Goal: Information Seeking & Learning: Learn about a topic

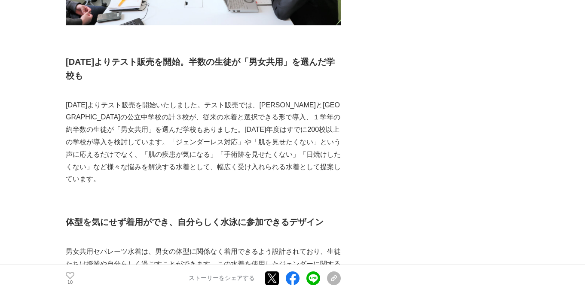
scroll to position [1590, 0]
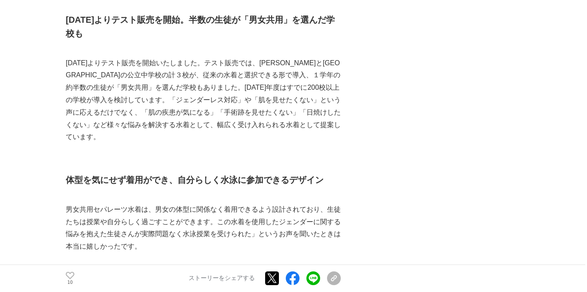
click at [223, 204] on p "男女共用セパレーツ水着は、男女の体型に関係なく着用できるよう設計されており、生徒たちは授業や自分らしく過ごすことができます。この水着を使用したジェンダーに関す…" at bounding box center [203, 228] width 275 height 49
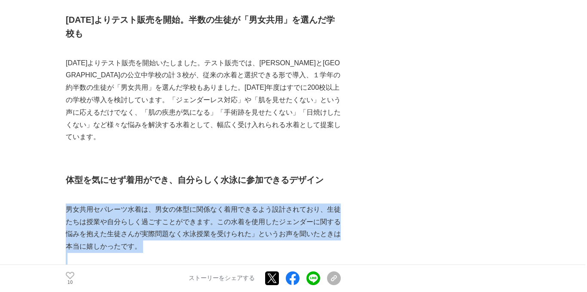
click at [223, 204] on p "男女共用セパレーツ水着は、男女の体型に関係なく着用できるよう設計されており、生徒たちは授業や自分らしく過ごすことができます。この水着を使用したジェンダーに関す…" at bounding box center [203, 228] width 275 height 49
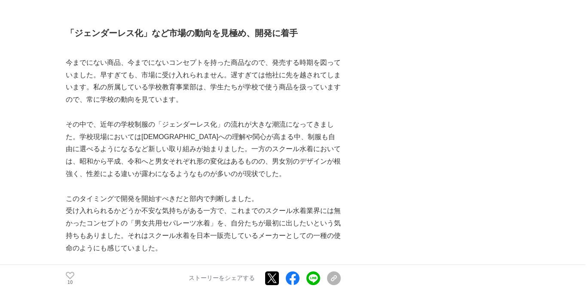
scroll to position [1119, 0]
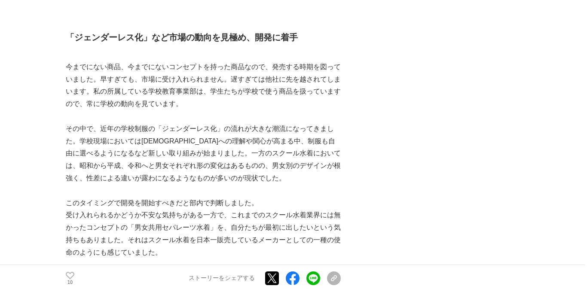
click at [194, 123] on p "その中で、近年の学校制服の「ジェンダーレス化」の流れが大きな潮流になってきました。学校現場においては[DEMOGRAPHIC_DATA]への理解や関心が高まる…" at bounding box center [203, 154] width 275 height 62
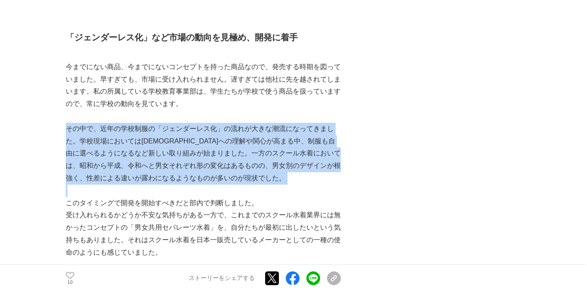
click at [194, 123] on p "その中で、近年の学校制服の「ジェンダーレス化」の流れが大きな潮流になってきました。学校現場においては[DEMOGRAPHIC_DATA]への理解や関心が高まる…" at bounding box center [203, 154] width 275 height 62
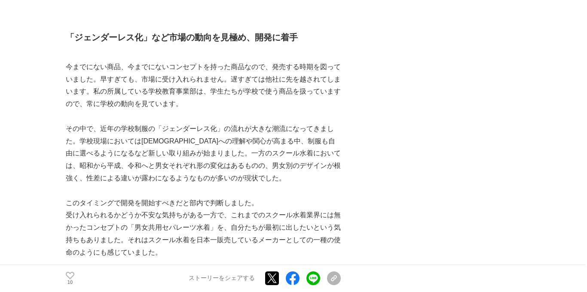
click at [194, 123] on p "その中で、近年の学校制服の「ジェンダーレス化」の流れが大きな潮流になってきました。学校現場においては[DEMOGRAPHIC_DATA]への理解や関心が高まる…" at bounding box center [203, 154] width 275 height 62
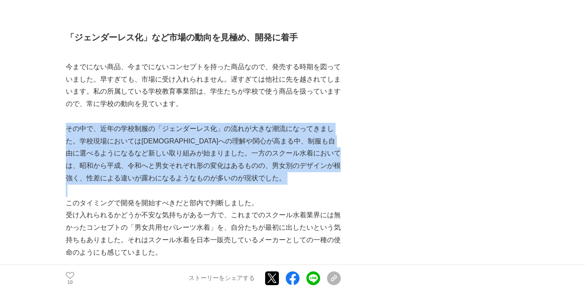
click at [194, 123] on p "その中で、近年の学校制服の「ジェンダーレス化」の流れが大きな潮流になってきました。学校現場においては[DEMOGRAPHIC_DATA]への理解や関心が高まる…" at bounding box center [203, 154] width 275 height 62
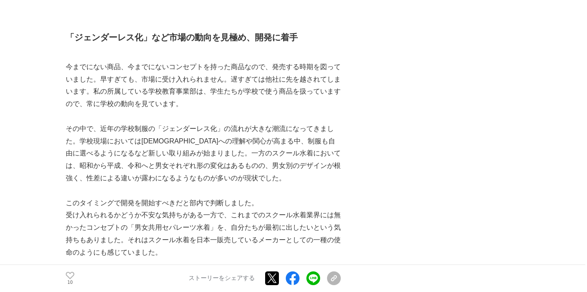
click at [194, 123] on p "その中で、近年の学校制服の「ジェンダーレス化」の流れが大きな潮流になってきました。学校現場においては[DEMOGRAPHIC_DATA]への理解や関心が高まる…" at bounding box center [203, 154] width 275 height 62
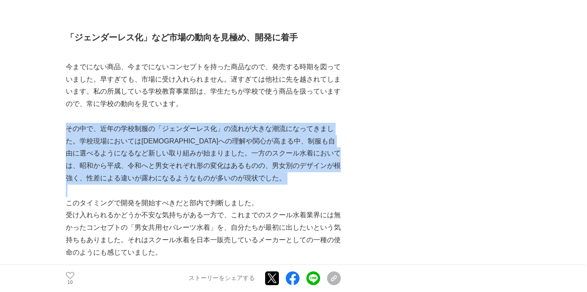
click at [194, 123] on p "その中で、近年の学校制服の「ジェンダーレス化」の流れが大きな潮流になってきました。学校現場においては[DEMOGRAPHIC_DATA]への理解や関心が高まる…" at bounding box center [203, 154] width 275 height 62
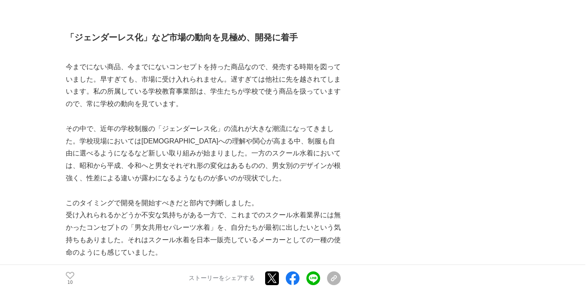
click at [194, 123] on p "その中で、近年の学校制服の「ジェンダーレス化」の流れが大きな潮流になってきました。学校現場においては[DEMOGRAPHIC_DATA]への理解や関心が高まる…" at bounding box center [203, 154] width 275 height 62
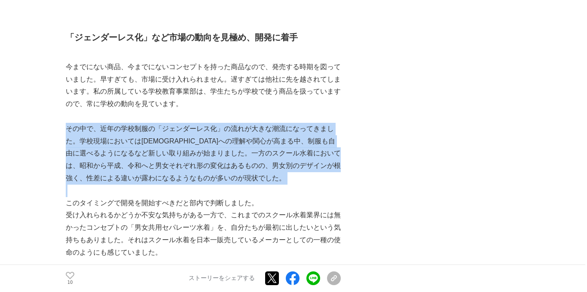
click at [194, 123] on p "その中で、近年の学校制服の「ジェンダーレス化」の流れが大きな潮流になってきました。学校現場においては[DEMOGRAPHIC_DATA]への理解や関心が高まる…" at bounding box center [203, 154] width 275 height 62
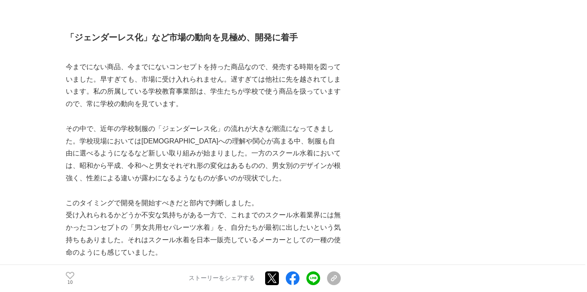
click at [194, 123] on p "その中で、近年の学校制服の「ジェンダーレス化」の流れが大きな潮流になってきました。学校現場においては[DEMOGRAPHIC_DATA]への理解や関心が高まる…" at bounding box center [203, 154] width 275 height 62
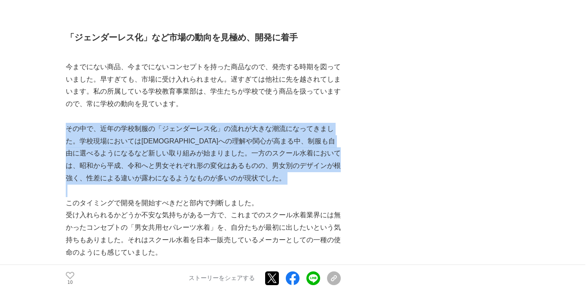
click at [194, 123] on p "その中で、近年の学校制服の「ジェンダーレス化」の流れが大きな潮流になってきました。学校現場においては[DEMOGRAPHIC_DATA]への理解や関心が高まる…" at bounding box center [203, 154] width 275 height 62
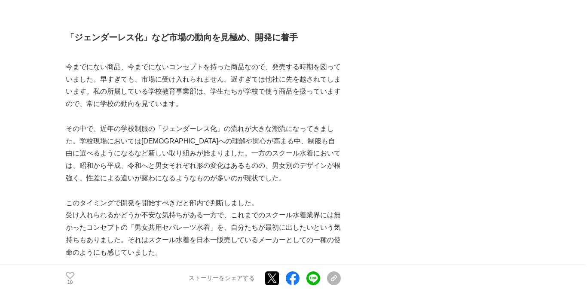
click at [194, 123] on p "その中で、近年の学校制服の「ジェンダーレス化」の流れが大きな潮流になってきました。学校現場においては[DEMOGRAPHIC_DATA]への理解や関心が高まる…" at bounding box center [203, 154] width 275 height 62
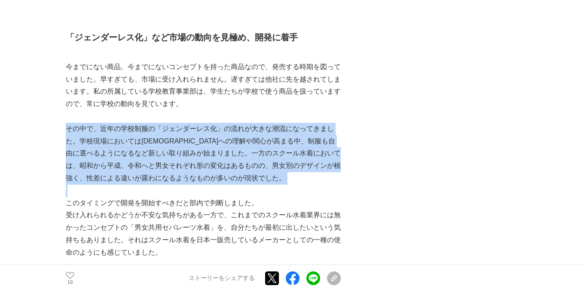
click at [194, 123] on p "その中で、近年の学校制服の「ジェンダーレス化」の流れが大きな潮流になってきました。学校現場においては[DEMOGRAPHIC_DATA]への理解や関心が高まる…" at bounding box center [203, 154] width 275 height 62
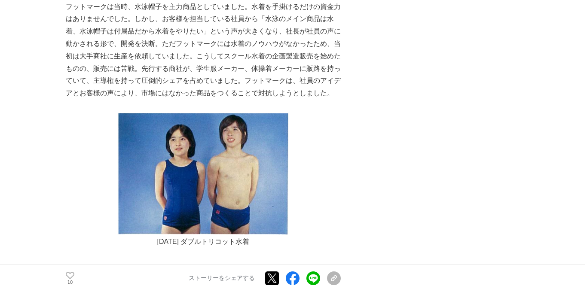
scroll to position [3496, 0]
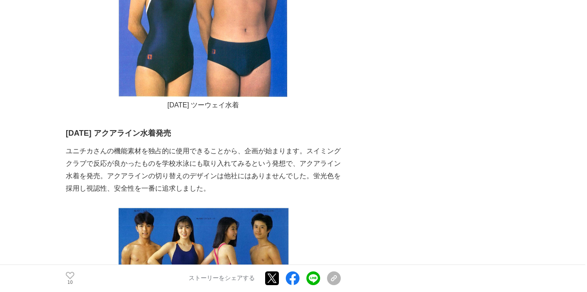
scroll to position [4261, 0]
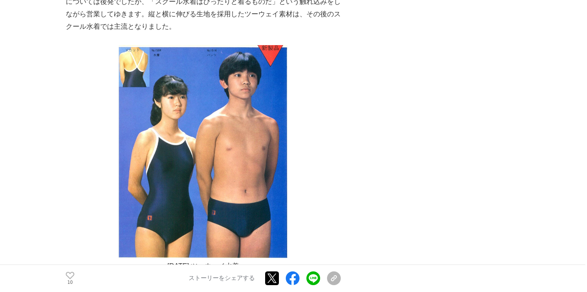
scroll to position [4100, 0]
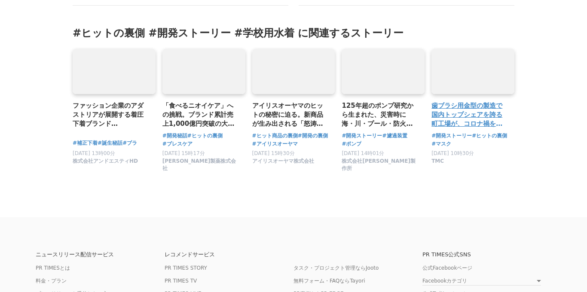
scroll to position [6596, 0]
